Goal: Task Accomplishment & Management: Use online tool/utility

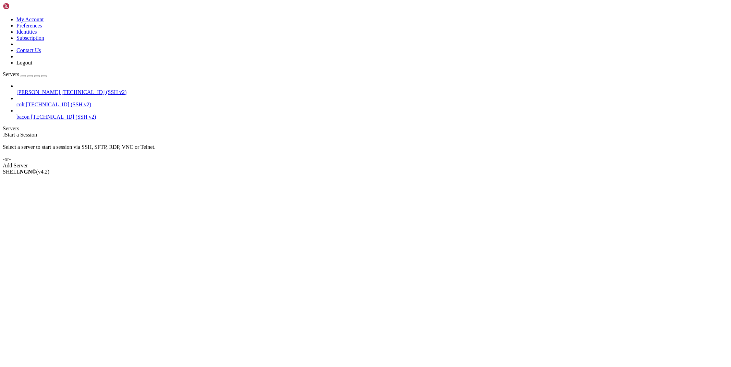
click at [37, 89] on span "[PERSON_NAME]" at bounding box center [38, 92] width 44 height 6
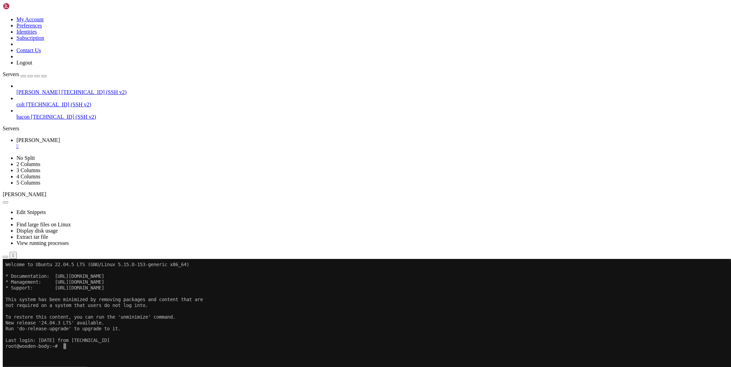
click at [5, 257] on icon "button" at bounding box center [5, 257] width 0 height 0
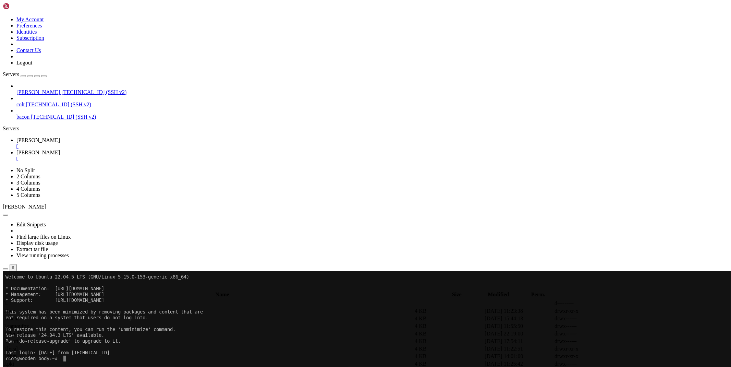
click at [25, 323] on span " database" at bounding box center [14, 326] width 21 height 6
type input "/root/ryx/database"
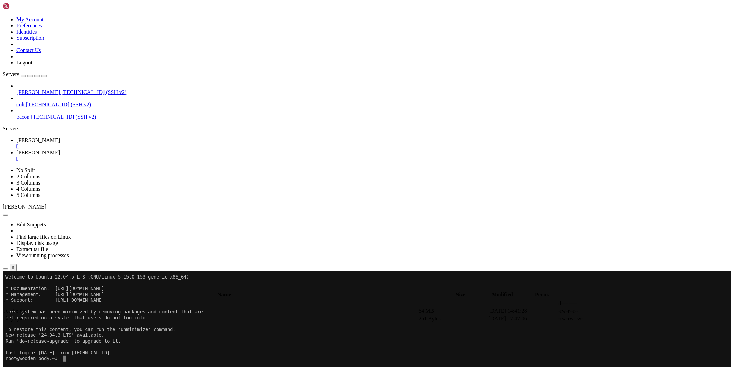
click at [628, 318] on icon at bounding box center [628, 318] width 0 height 0
type textarea ""ea2742b5-5694-4c56-81af-fcdc34b5591d": {"valid": true} }"
click at [151, 156] on div "" at bounding box center [372, 159] width 712 height 6
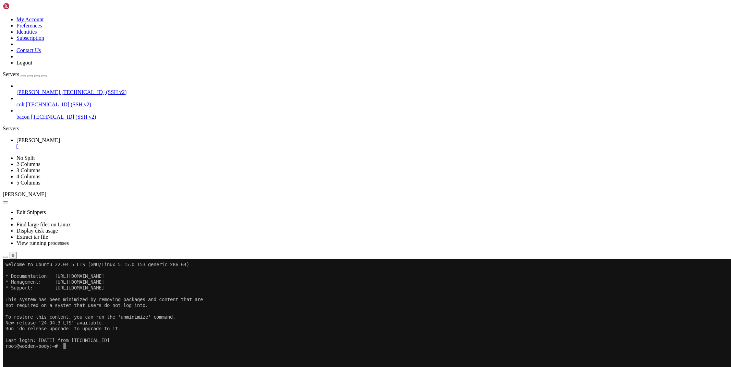
click at [5, 257] on icon "button" at bounding box center [5, 257] width 0 height 0
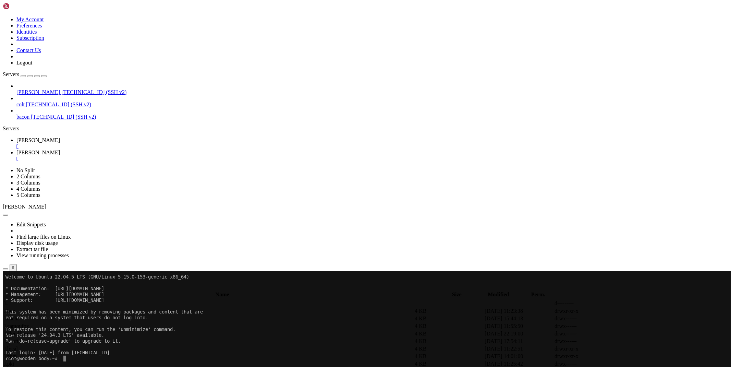
click at [99, 334] on div at bounding box center [365, 183] width 731 height 367
type input "/root/ryx"
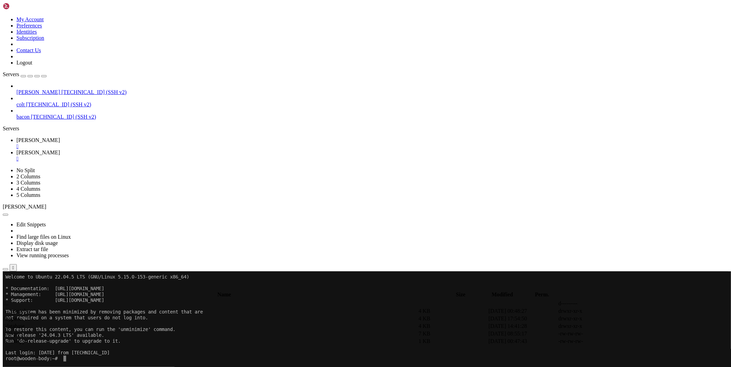
click at [628, 333] on link at bounding box center [628, 333] width 0 height 0
drag, startPoint x: 308, startPoint y: 74, endPoint x: 98, endPoint y: 74, distance: 210.7
drag, startPoint x: 251, startPoint y: 160, endPoint x: 119, endPoint y: 160, distance: 131.9
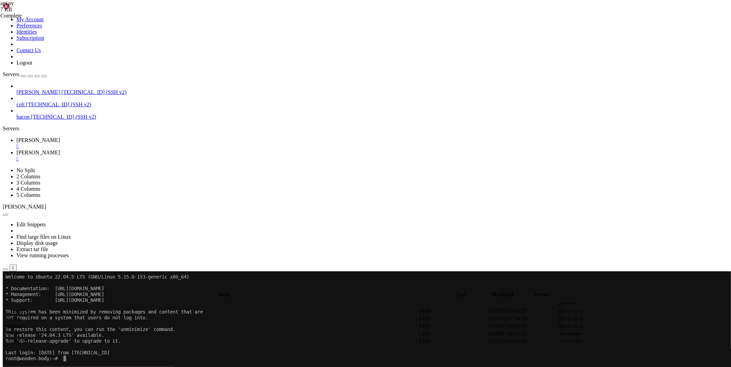
type textarea "if api_key in database and database[api_key]['valid'] is True:"
click at [60, 137] on span "[PERSON_NAME]" at bounding box center [38, 140] width 44 height 6
click at [60, 149] on span "[PERSON_NAME]" at bounding box center [38, 152] width 44 height 6
click at [9, 300] on span " .." at bounding box center [6, 303] width 5 height 6
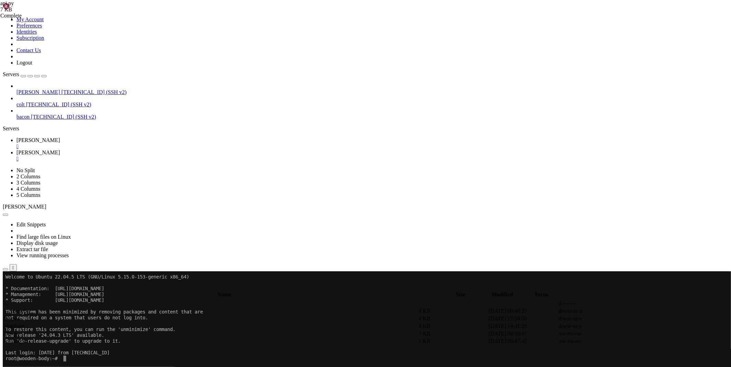
click at [9, 300] on span " .." at bounding box center [6, 303] width 5 height 6
type input "/root"
click at [9, 300] on span " .." at bounding box center [6, 303] width 5 height 6
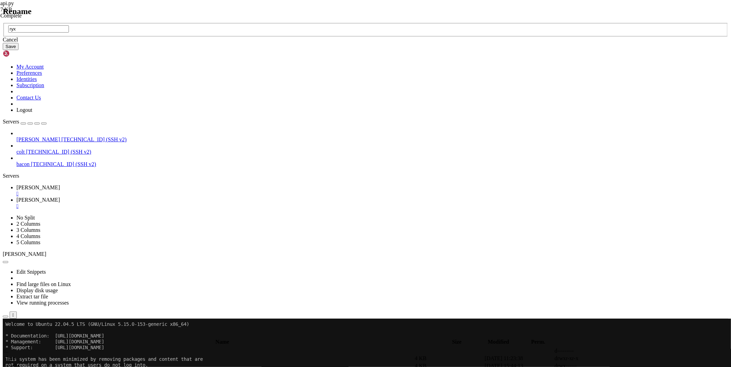
click at [69, 33] on input "ryx" at bounding box center [38, 28] width 61 height 7
type input "ryx-old"
click at [19, 50] on button "Save" at bounding box center [11, 46] width 16 height 7
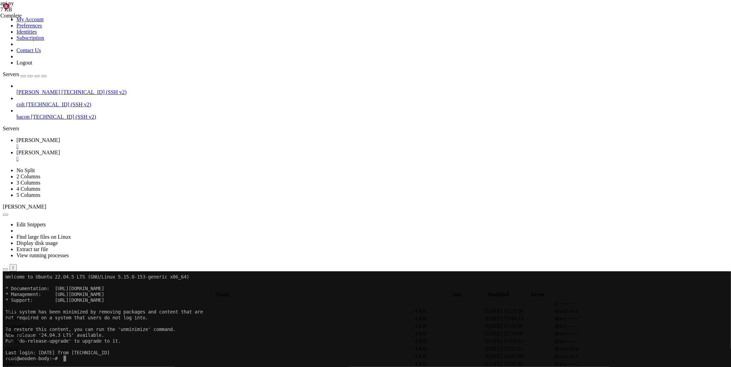
click at [60, 137] on span "[PERSON_NAME]" at bounding box center [38, 140] width 44 height 6
click at [60, 149] on span "[PERSON_NAME]" at bounding box center [38, 152] width 44 height 6
click at [74, 288] on div "submit" at bounding box center [74, 288] width 0 height 0
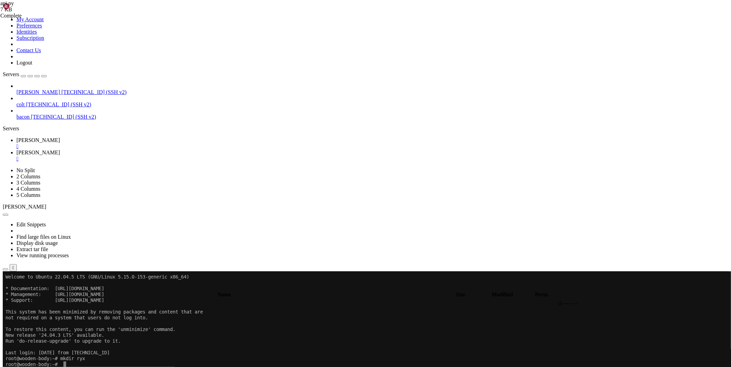
click at [60, 137] on span "[PERSON_NAME]" at bounding box center [38, 140] width 44 height 6
click at [132, 149] on link "[PERSON_NAME] " at bounding box center [372, 155] width 712 height 12
click at [77, 287] on button "submit" at bounding box center [74, 288] width 5 height 2
click at [13, 323] on span " log" at bounding box center [8, 326] width 9 height 6
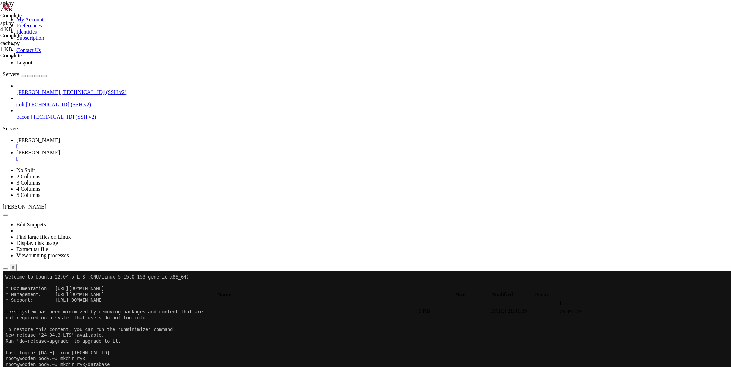
click at [9, 300] on span " .." at bounding box center [6, 303] width 5 height 6
click at [25, 315] on span " database" at bounding box center [14, 318] width 21 height 6
click at [9, 300] on span " .." at bounding box center [6, 303] width 5 height 6
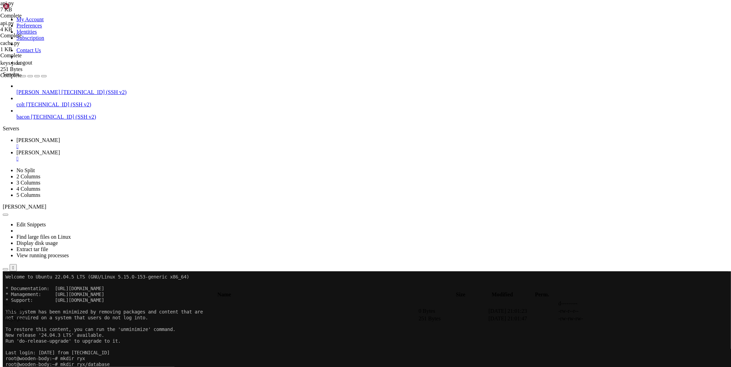
click at [9, 300] on span " .." at bounding box center [6, 303] width 5 height 6
click at [21, 308] on span " bypass" at bounding box center [12, 311] width 17 height 6
click at [9, 300] on span " .." at bounding box center [6, 303] width 5 height 6
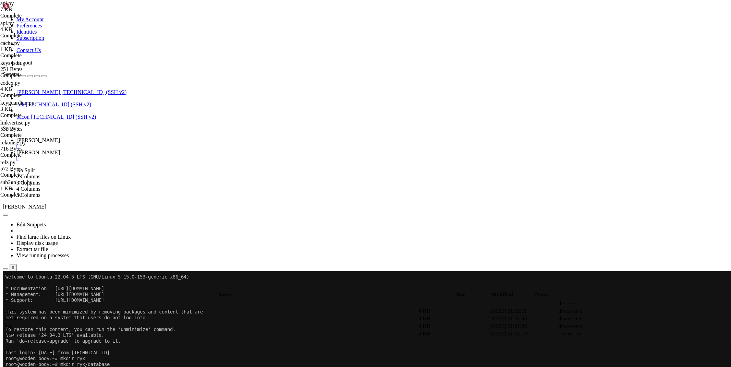
click at [25, 315] on span " database" at bounding box center [14, 318] width 21 height 6
click at [103, 322] on td " log" at bounding box center [210, 325] width 414 height 7
type input "/root/ryx/log"
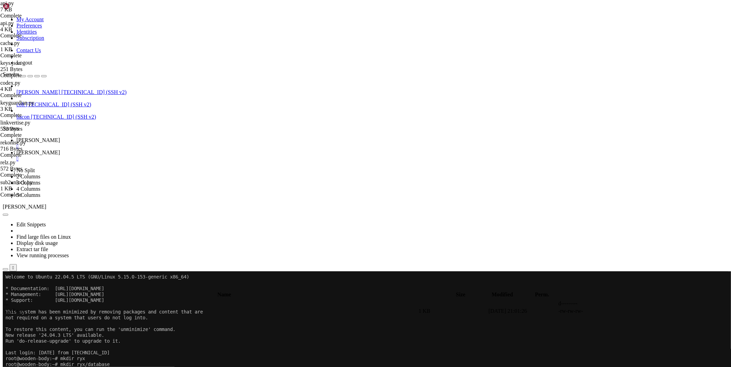
click at [628, 311] on icon at bounding box center [628, 311] width 0 height 0
type textarea "_path = '/root/ryx/database/cache.db'"
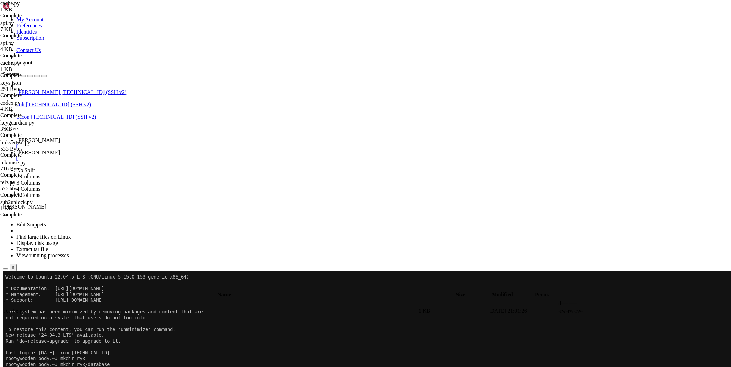
click at [6, 300] on span "" at bounding box center [5, 303] width 2 height 6
type input "/root/ryx"
click at [628, 333] on icon at bounding box center [628, 333] width 0 height 0
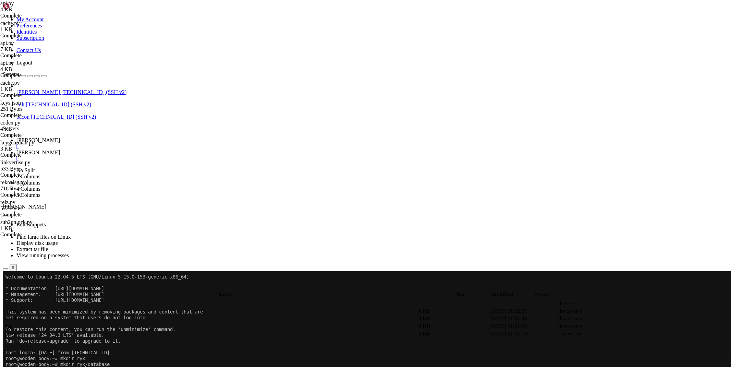
type textarea "async with [DOMAIN_NAME]('/root/ryx/database/keys.json', 'r', encoding='utf-8')…"
click at [109, 300] on td " .." at bounding box center [210, 303] width 414 height 7
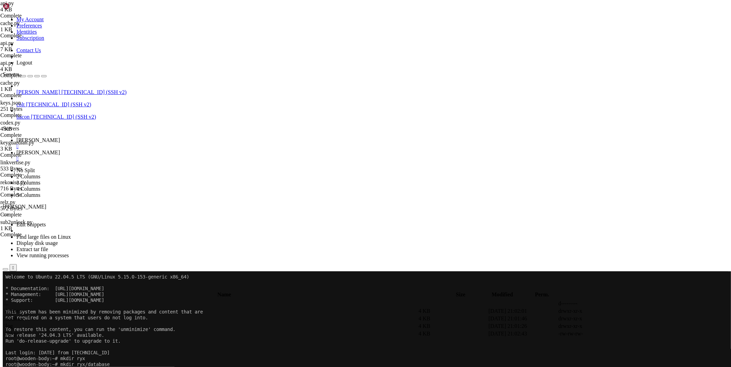
click at [109, 300] on td " .." at bounding box center [210, 303] width 414 height 7
click at [25, 323] on span " database" at bounding box center [14, 326] width 21 height 6
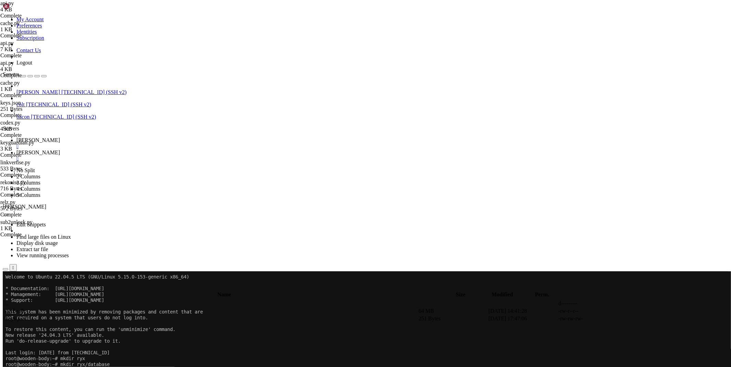
click at [628, 311] on icon at bounding box center [628, 311] width 0 height 0
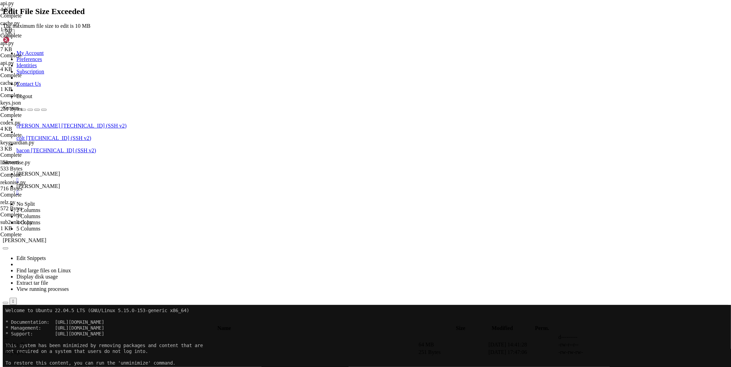
click at [15, 36] on button "OK" at bounding box center [9, 32] width 12 height 7
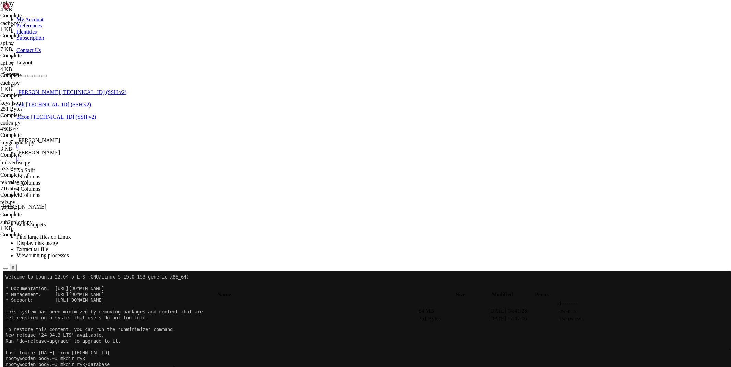
click at [628, 311] on icon at bounding box center [628, 311] width 0 height 0
click at [9, 300] on span " .." at bounding box center [6, 303] width 5 height 6
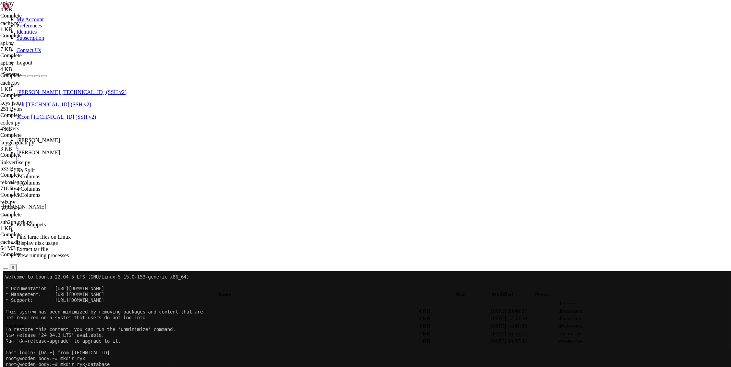
click at [9, 300] on span " .." at bounding box center [6, 303] width 5 height 6
click at [25, 315] on span " database" at bounding box center [14, 318] width 21 height 6
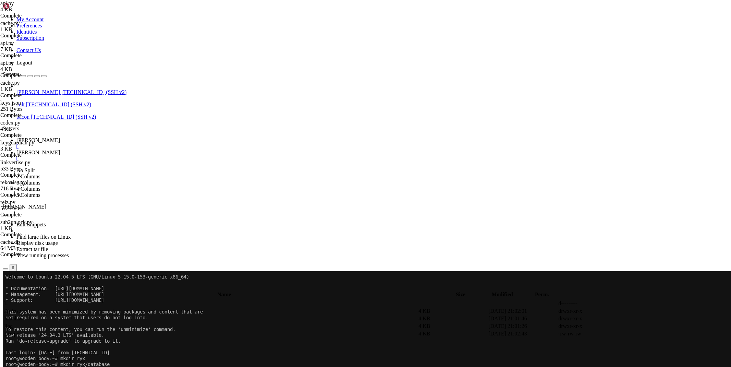
type input "/root/ryx/database"
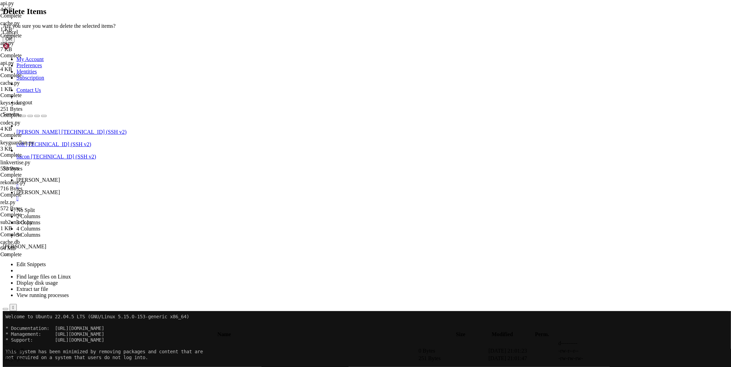
click at [15, 42] on button "OK" at bounding box center [9, 38] width 12 height 7
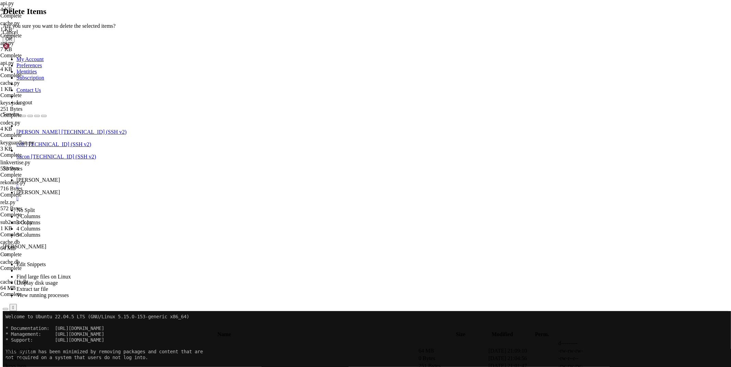
click at [15, 42] on button "OK" at bounding box center [9, 38] width 12 height 7
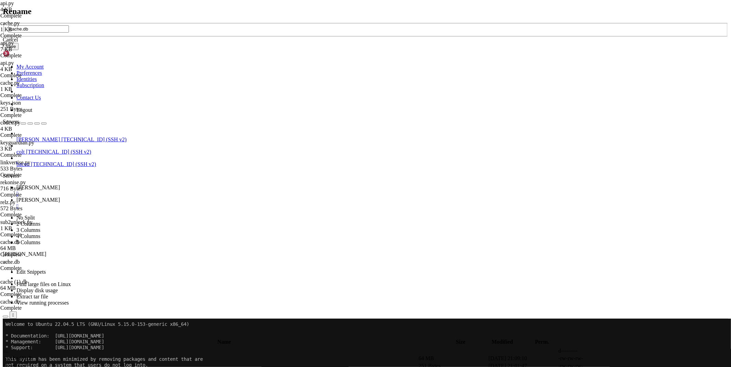
type input "cache.db"
click at [19, 50] on button "Save" at bounding box center [11, 46] width 16 height 7
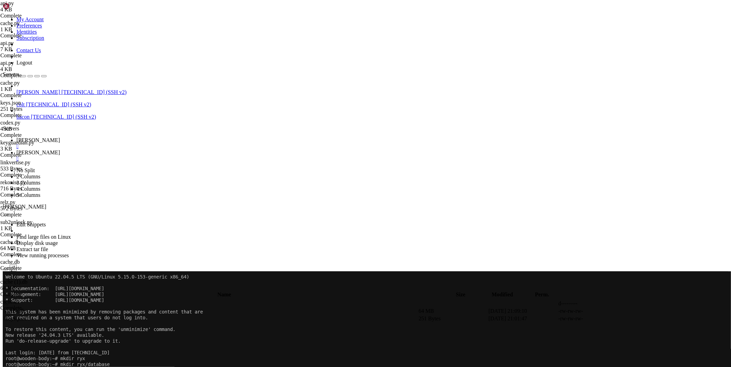
click at [74, 288] on div "submit" at bounding box center [74, 288] width 0 height 0
click at [103, 300] on td " .." at bounding box center [210, 303] width 414 height 7
click at [25, 315] on span " database" at bounding box center [14, 318] width 21 height 6
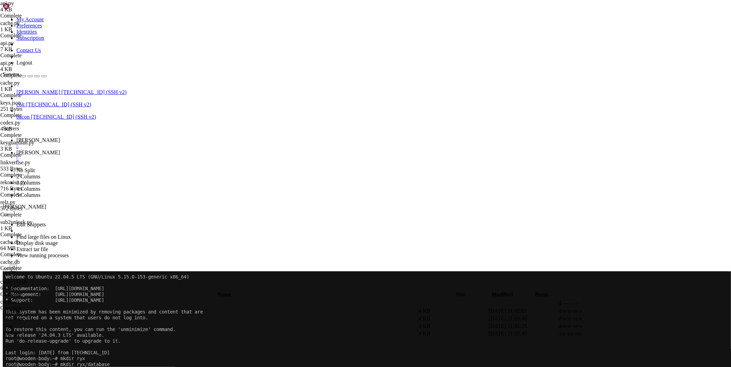
click at [25, 315] on span " database" at bounding box center [14, 318] width 21 height 6
click at [9, 300] on span " .." at bounding box center [6, 303] width 5 height 6
click at [60, 137] on span "[PERSON_NAME]" at bounding box center [38, 140] width 44 height 6
click at [60, 149] on span "[PERSON_NAME]" at bounding box center [38, 152] width 44 height 6
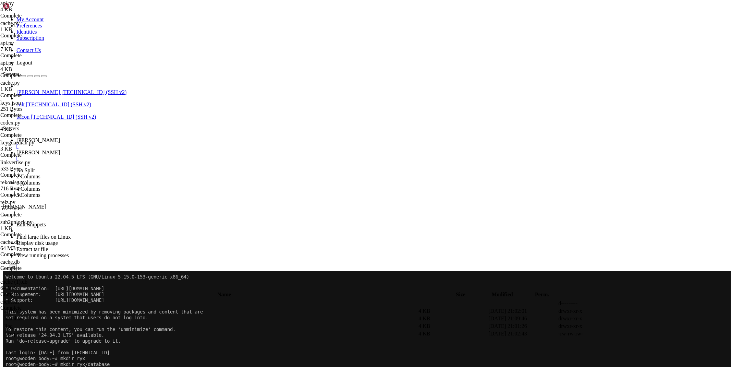
click at [25, 315] on span " database" at bounding box center [14, 318] width 21 height 6
click at [9, 300] on span " .." at bounding box center [6, 303] width 5 height 6
click at [13, 323] on span " log" at bounding box center [8, 326] width 9 height 6
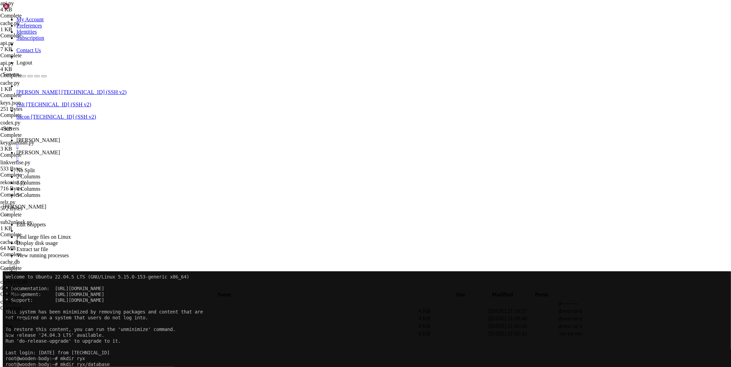
click at [13, 323] on span " log" at bounding box center [8, 326] width 9 height 6
type input "/root/ryx/log"
click at [628, 311] on link at bounding box center [628, 311] width 0 height 0
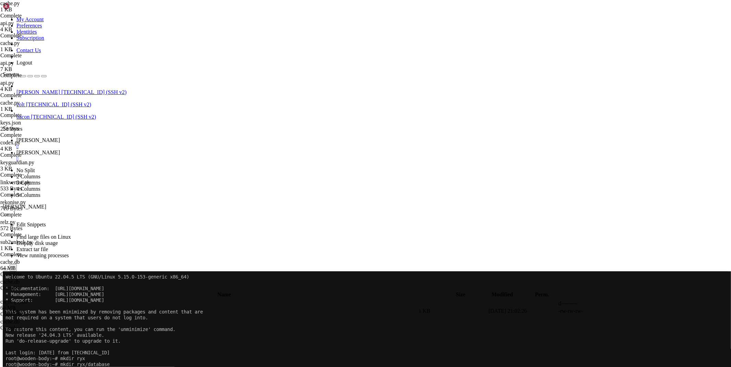
type textarea "async with db.execute('SELECT COUNT(*) FROM cache') as cursor: total = await cu…"
click at [60, 137] on span "[PERSON_NAME]" at bounding box center [38, 140] width 44 height 6
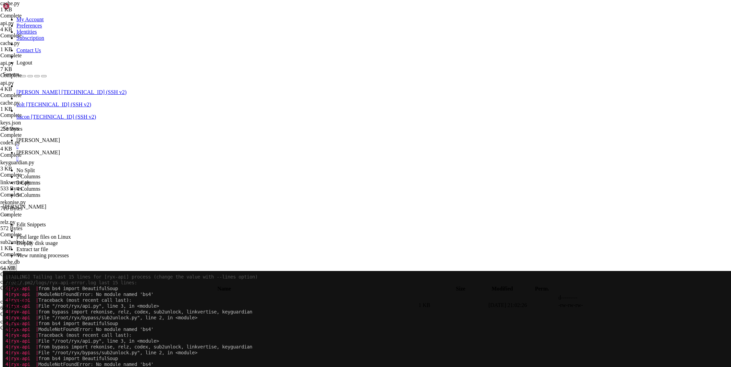
scroll to position [1747, 0]
